Goal: Information Seeking & Learning: Check status

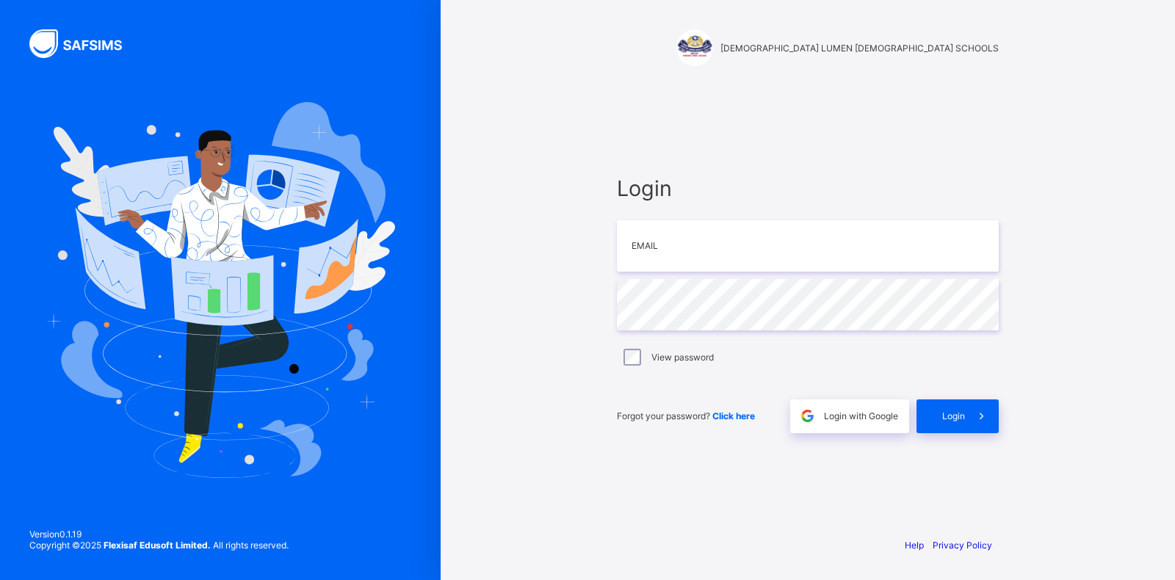
click at [873, 436] on div "Login Email Password View password Forgot your password? Click here Login with …" at bounding box center [807, 304] width 411 height 442
click at [871, 419] on span "Login with Google" at bounding box center [861, 416] width 74 height 11
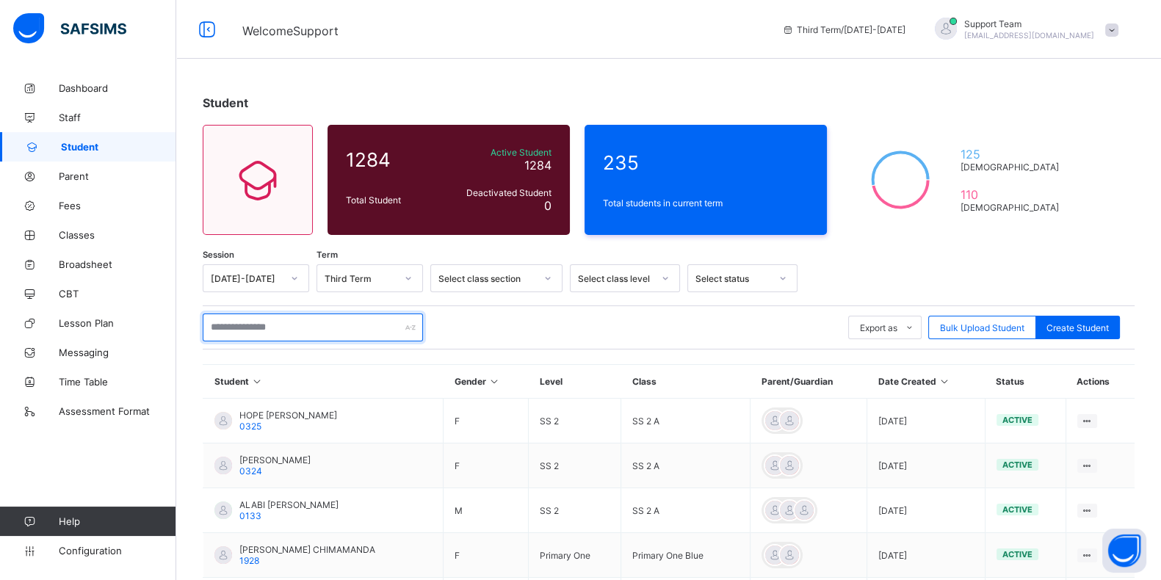
click at [268, 325] on input "text" at bounding box center [313, 328] width 220 height 28
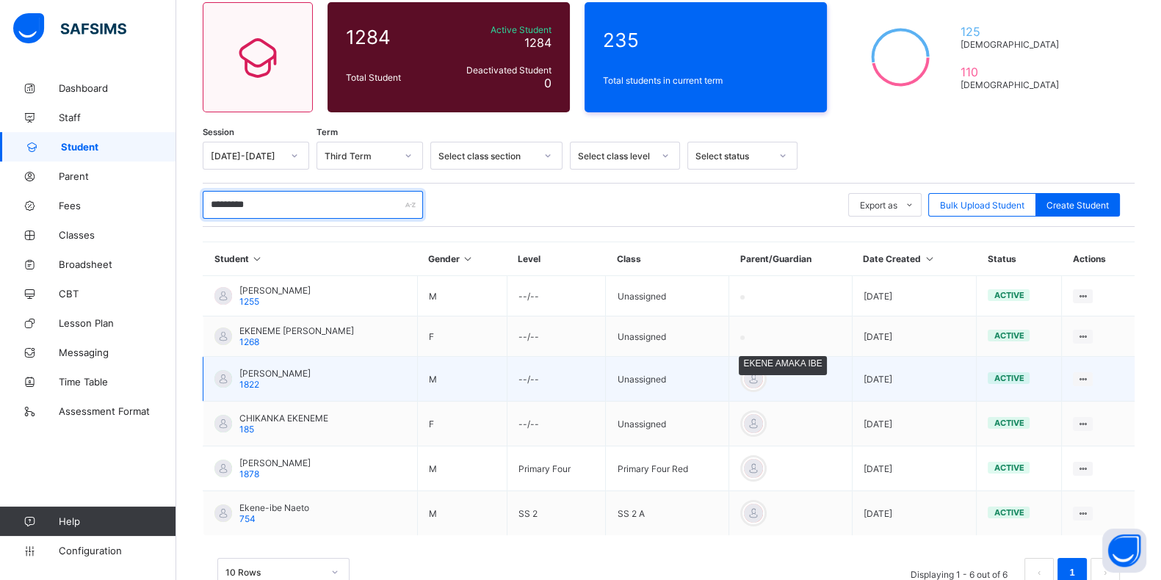
scroll to position [162, 0]
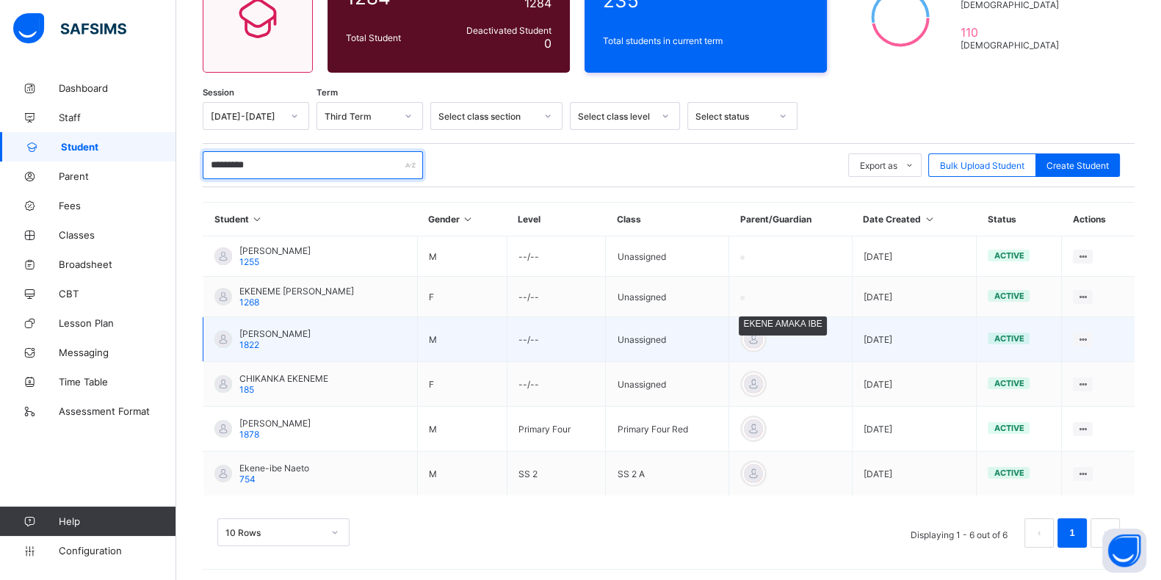
type input "*********"
click at [765, 336] on div at bounding box center [754, 339] width 22 height 22
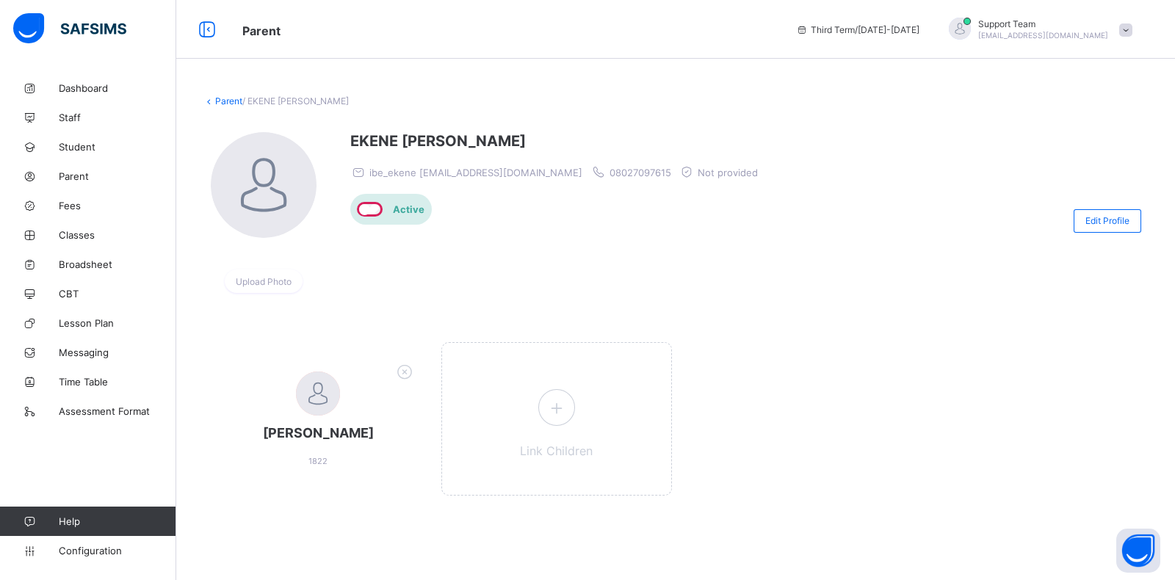
click at [224, 99] on link "Parent" at bounding box center [228, 100] width 27 height 11
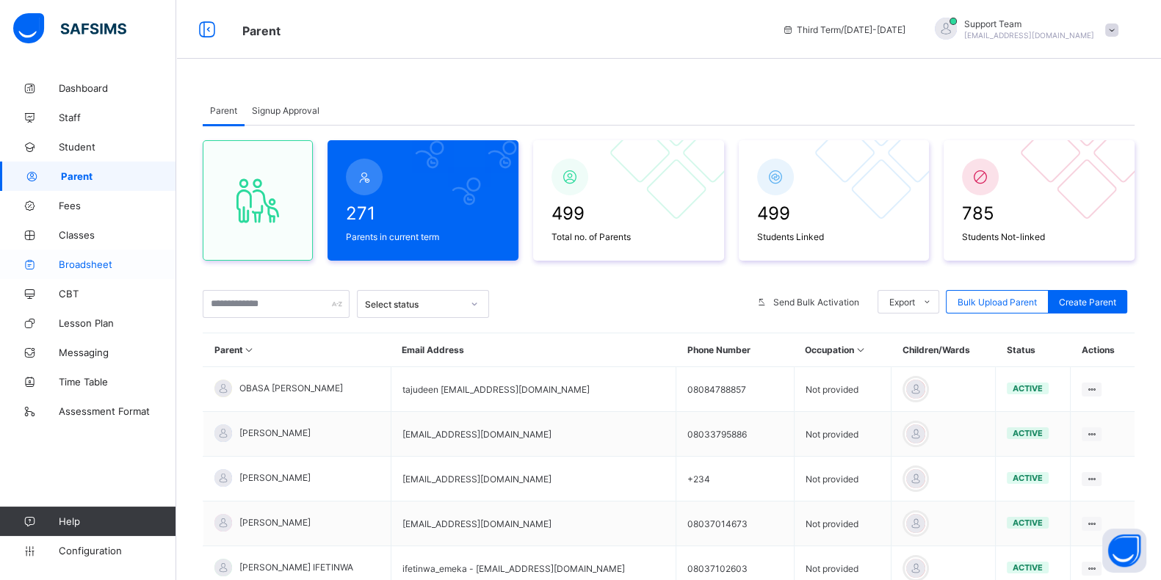
click at [90, 257] on link "Broadsheet" at bounding box center [88, 264] width 176 height 29
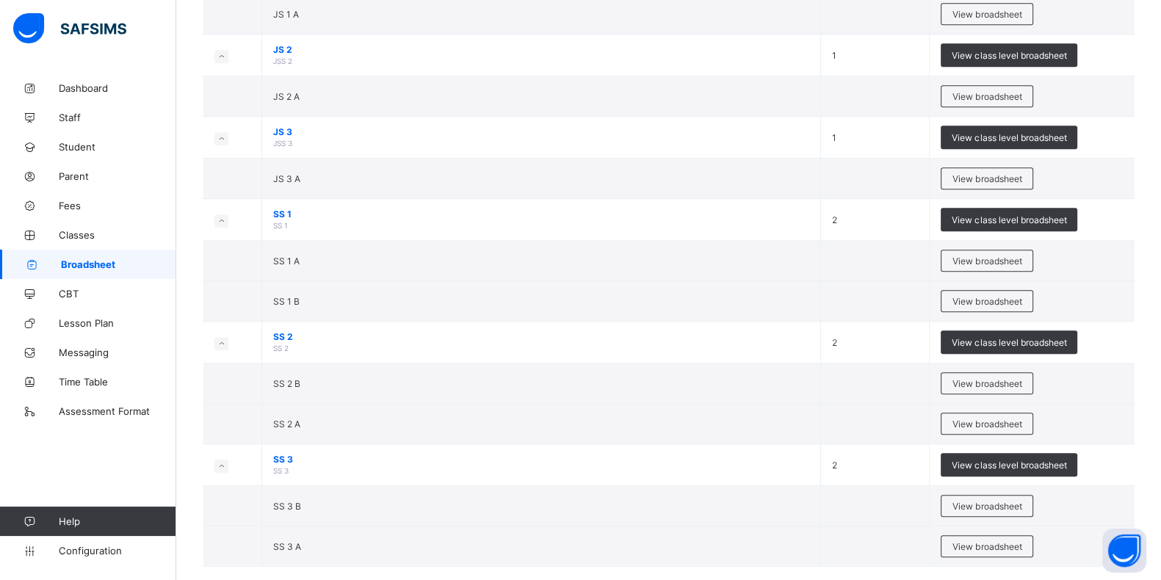
scroll to position [1059, 0]
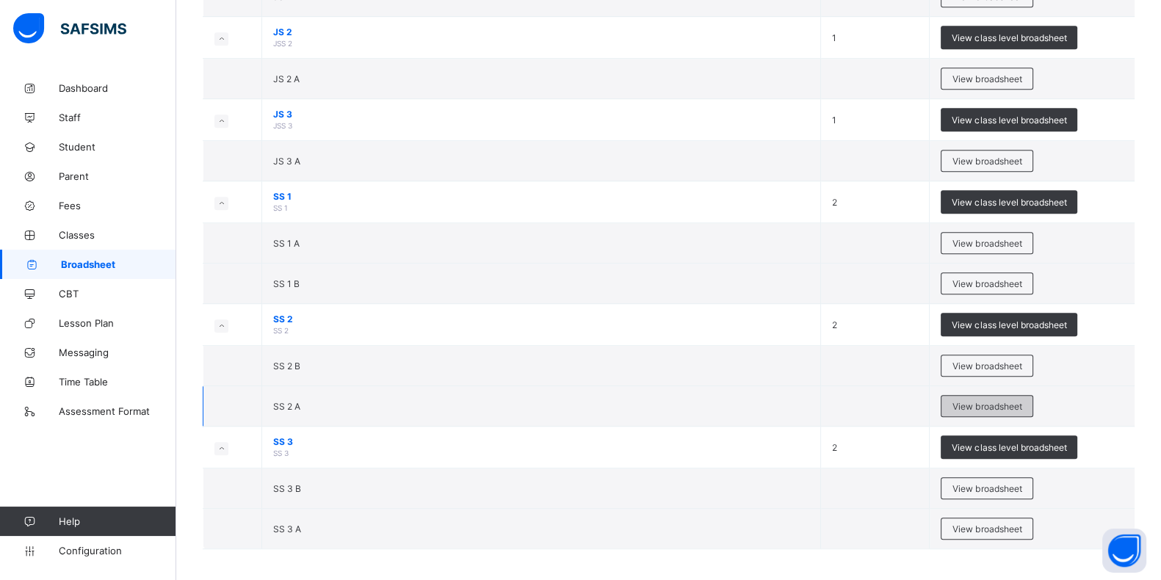
click at [1000, 401] on span "View broadsheet" at bounding box center [987, 406] width 69 height 11
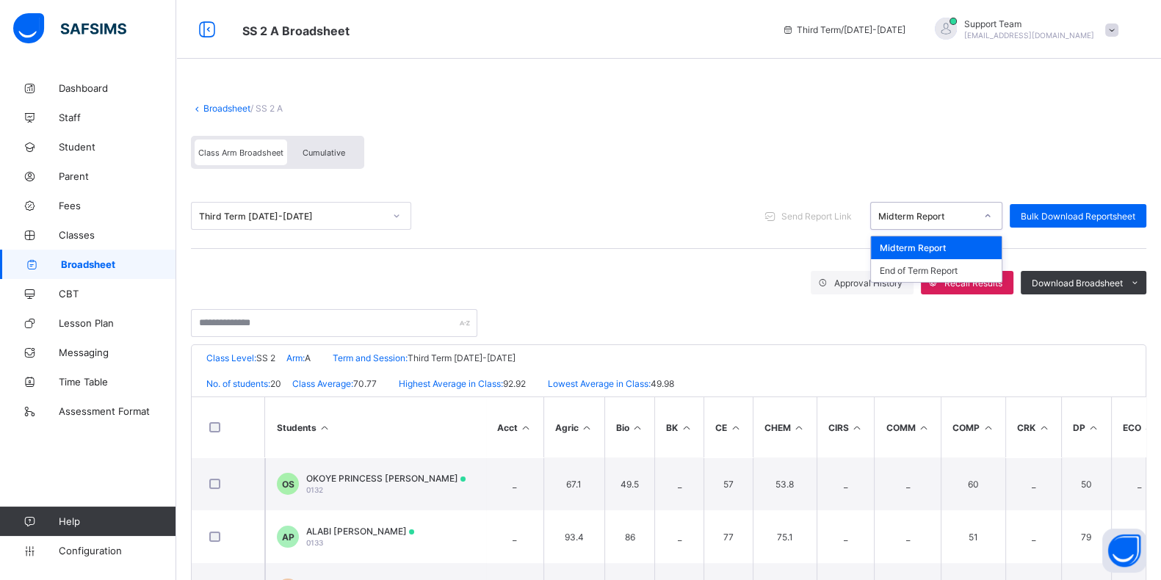
click at [908, 212] on div "Midterm Report" at bounding box center [927, 216] width 97 height 11
click at [908, 266] on div "End of Term Report" at bounding box center [936, 270] width 131 height 23
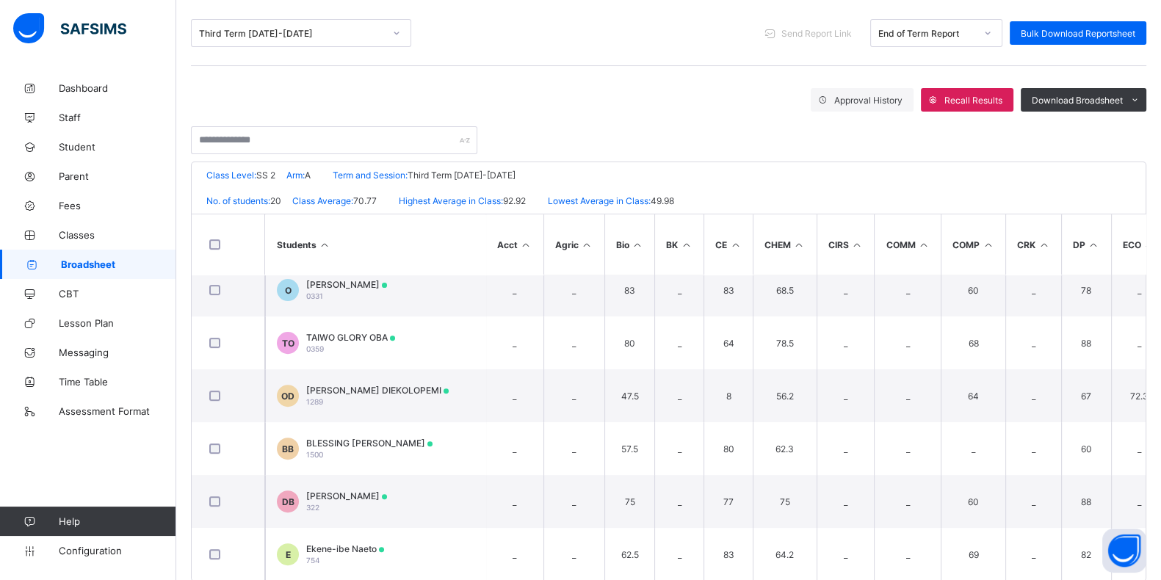
scroll to position [211, 0]
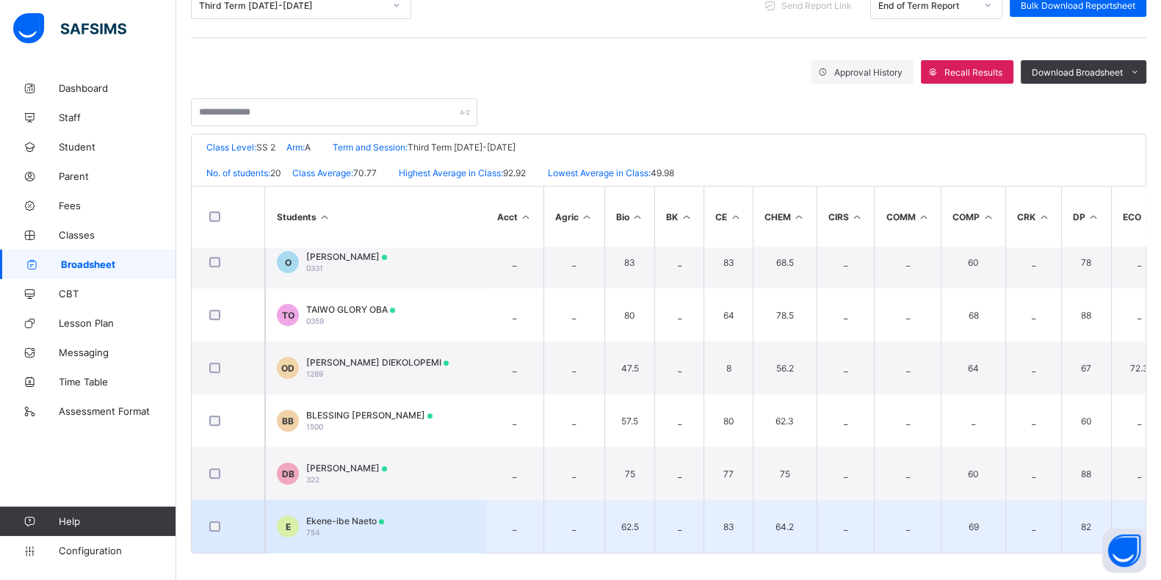
click at [342, 516] on span "Ekene-ibe Naeto" at bounding box center [345, 521] width 78 height 11
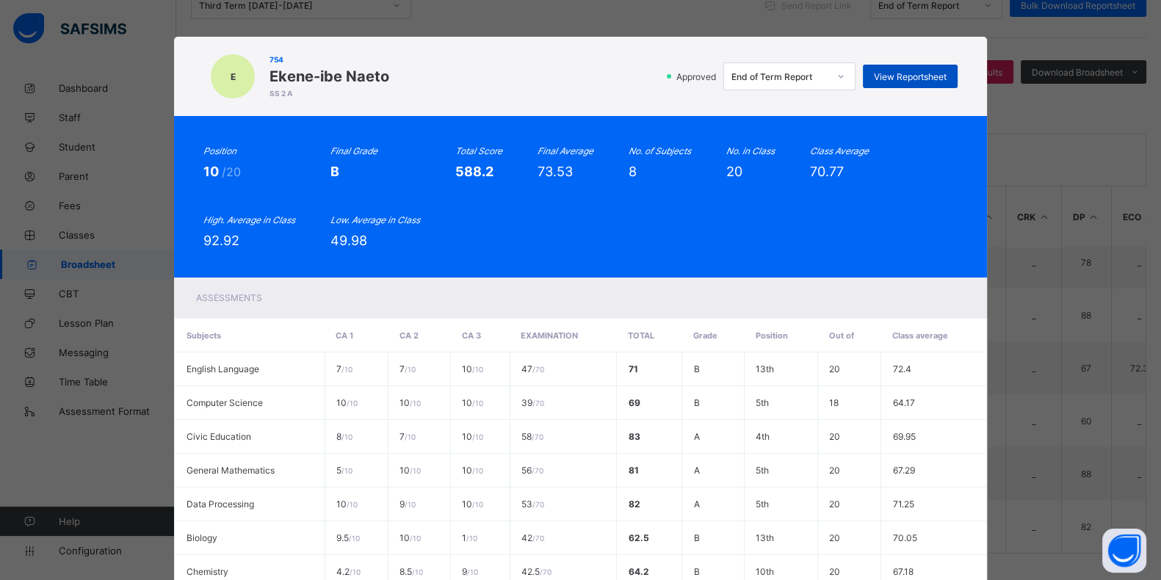
click at [904, 73] on span "View Reportsheet" at bounding box center [910, 76] width 73 height 11
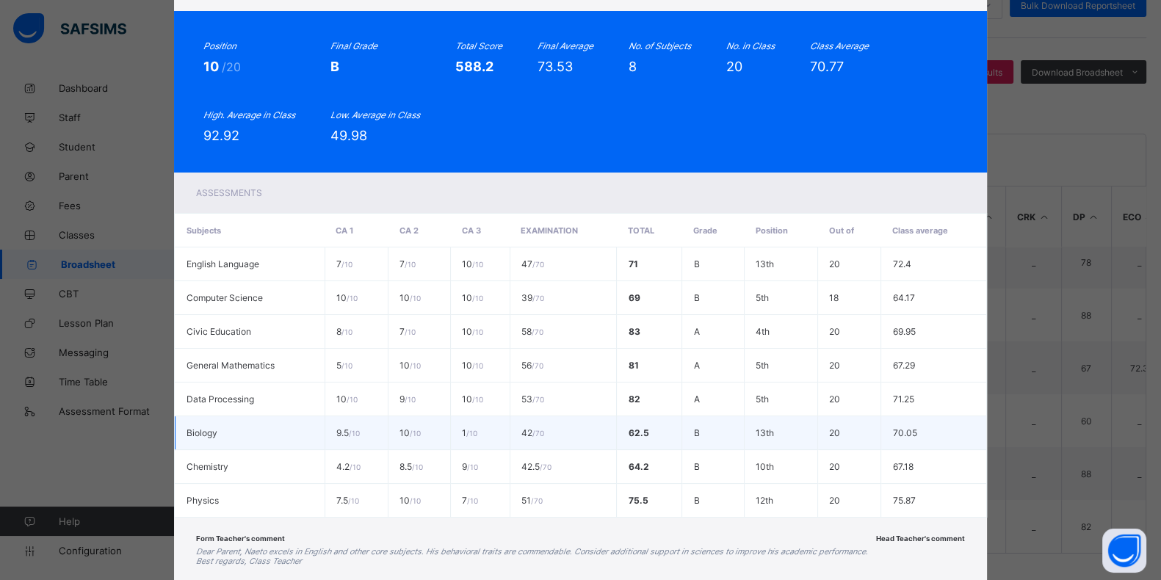
scroll to position [188, 0]
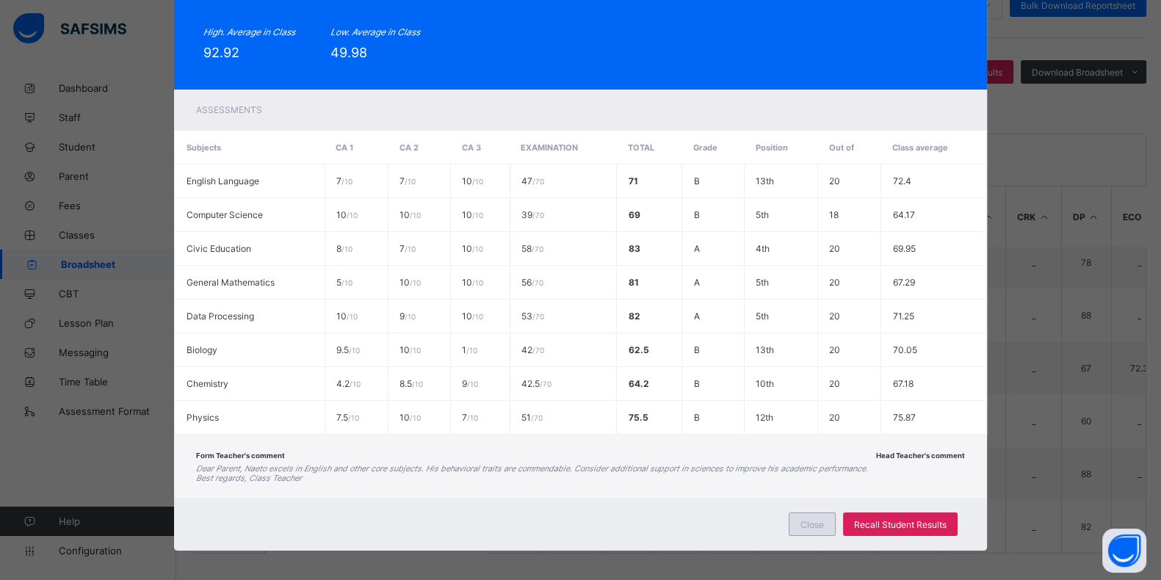
click at [815, 522] on span "Close" at bounding box center [813, 524] width 24 height 11
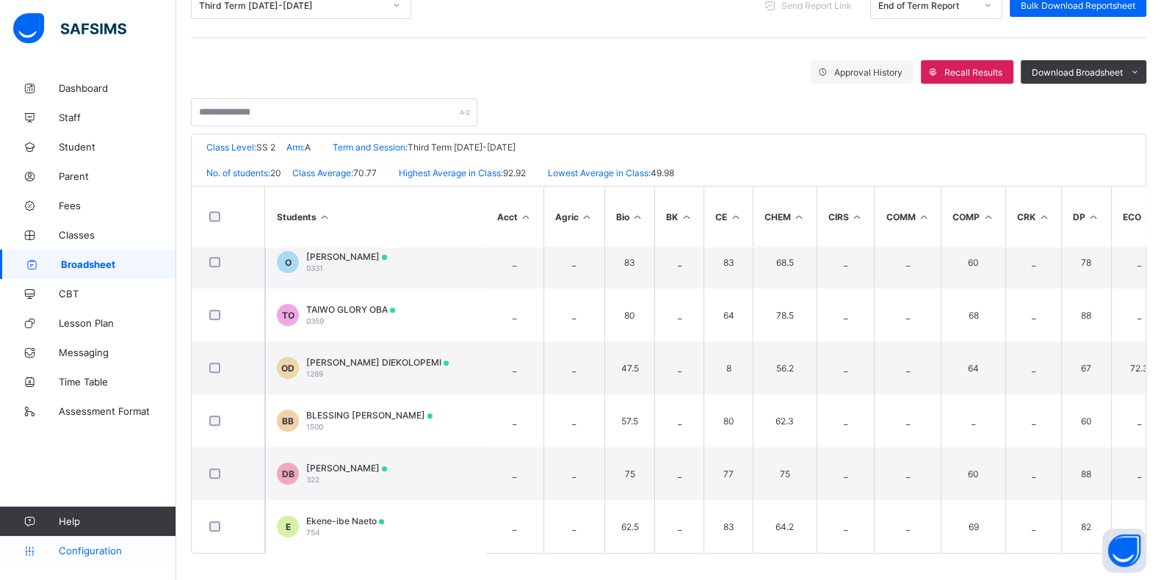
click at [86, 544] on link "Configuration" at bounding box center [88, 550] width 176 height 29
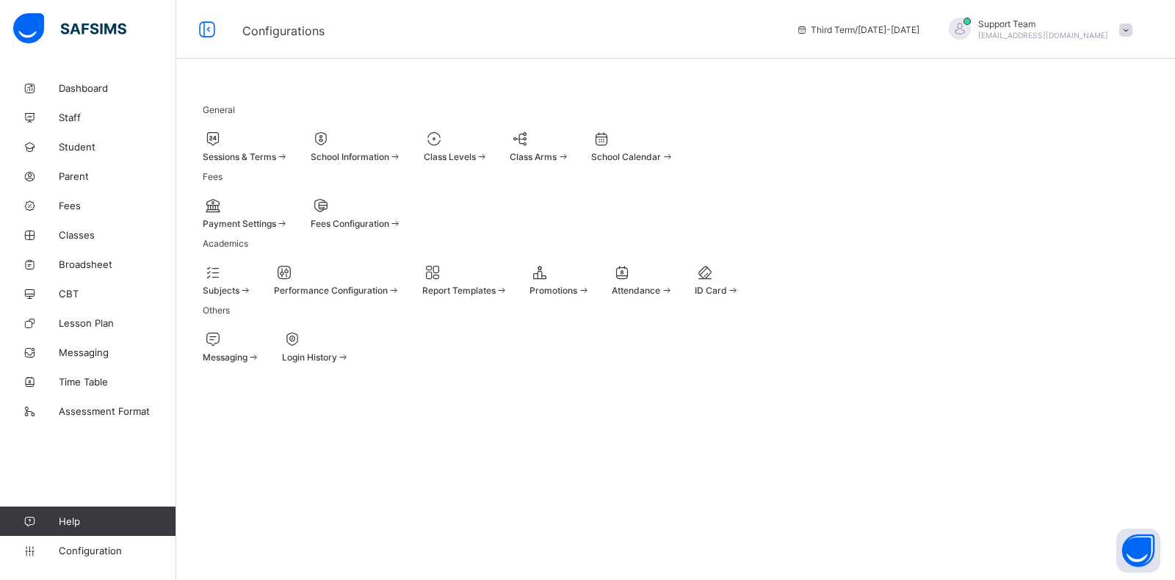
click at [489, 151] on div "Class Levels" at bounding box center [456, 156] width 65 height 11
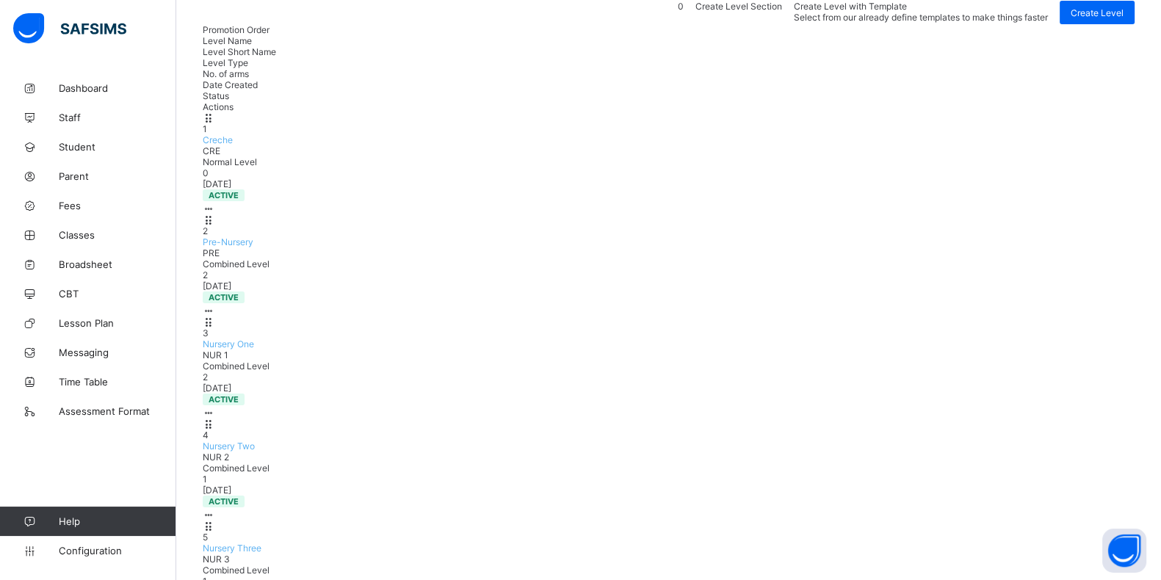
scroll to position [345, 0]
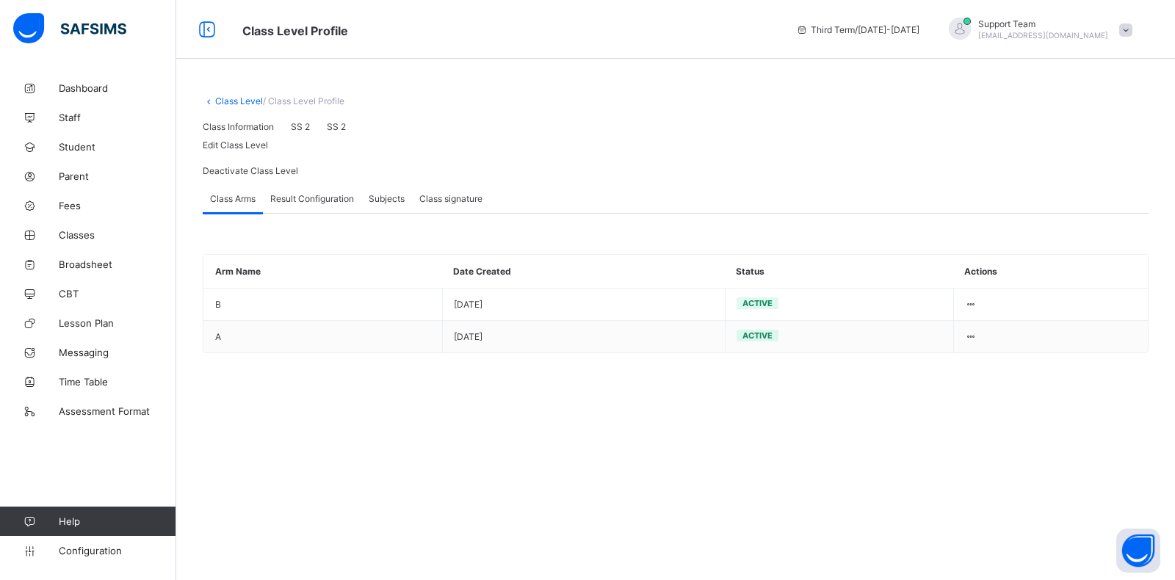
click at [306, 204] on span "Result Configuration" at bounding box center [312, 198] width 84 height 11
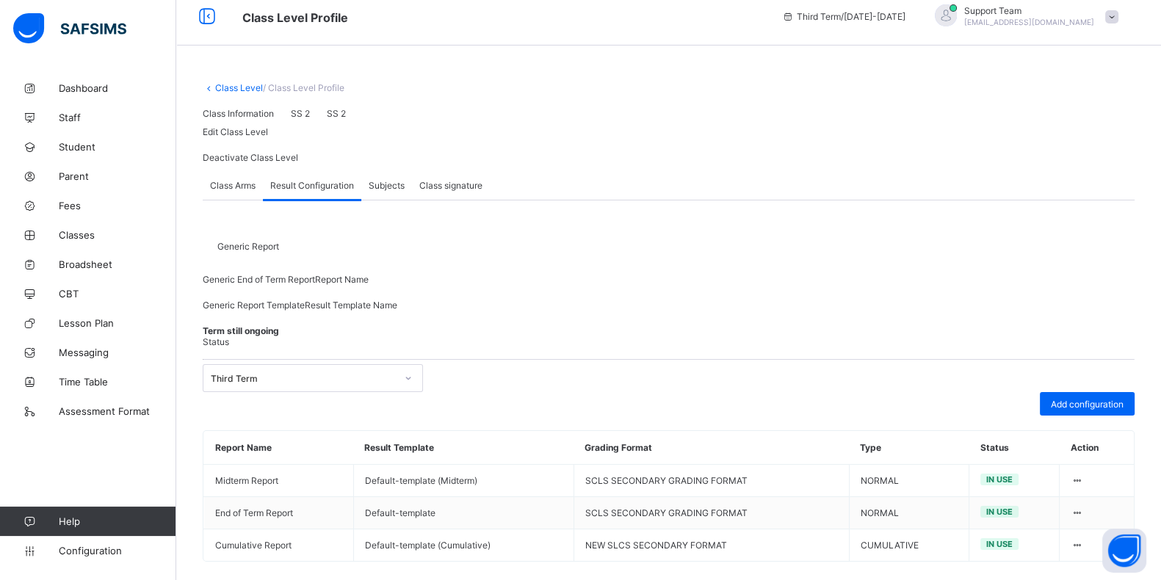
scroll to position [191, 0]
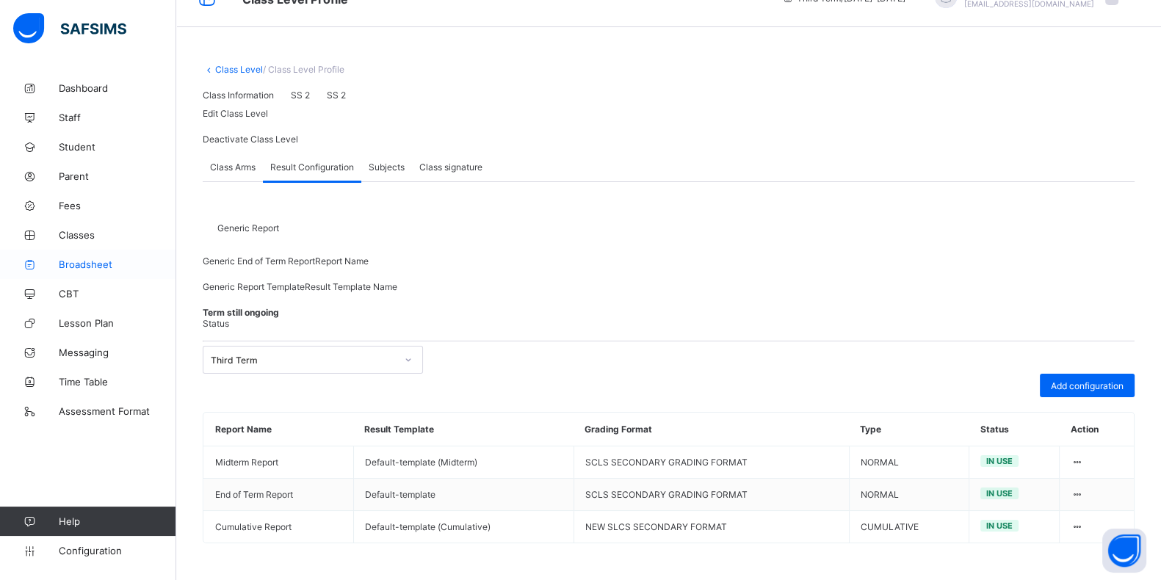
click at [100, 264] on span "Broadsheet" at bounding box center [118, 265] width 118 height 12
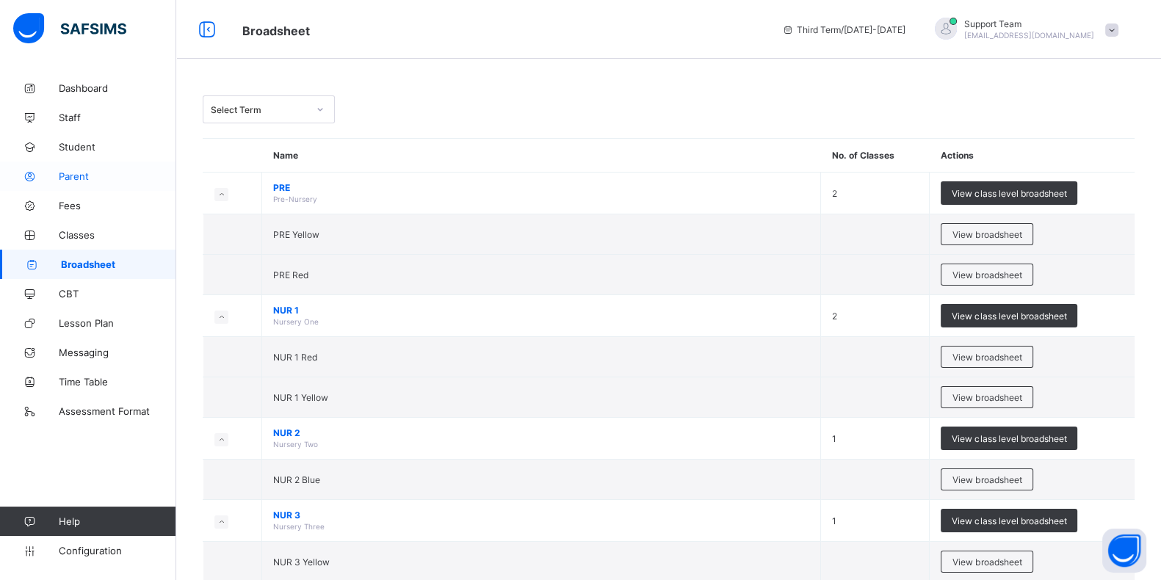
click at [76, 162] on link "Parent" at bounding box center [88, 176] width 176 height 29
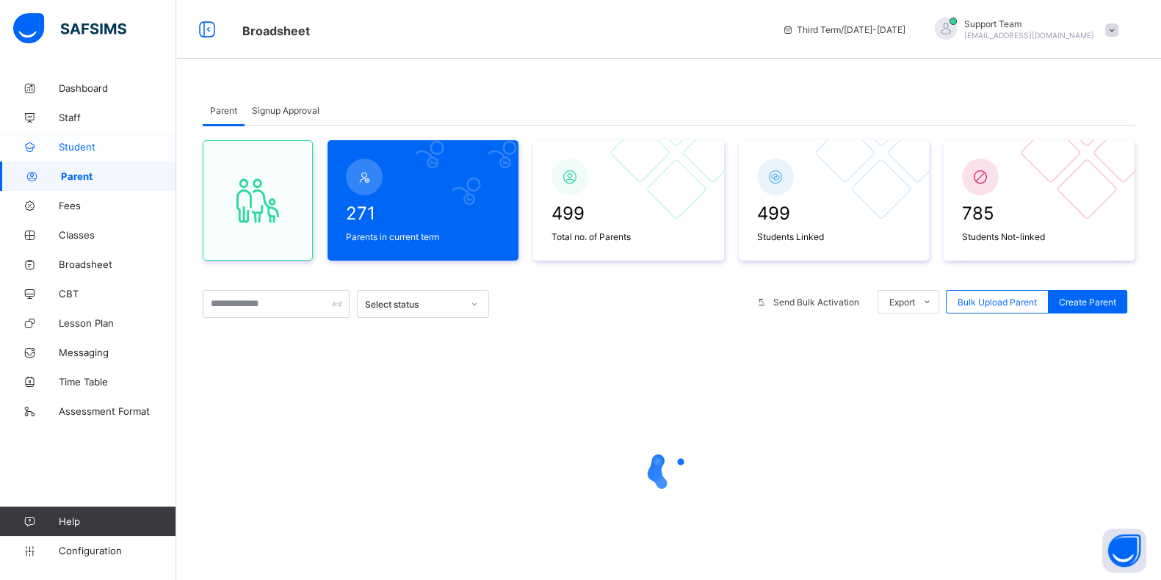
click at [78, 148] on span "Student" at bounding box center [118, 147] width 118 height 12
